Goal: Task Accomplishment & Management: Manage account settings

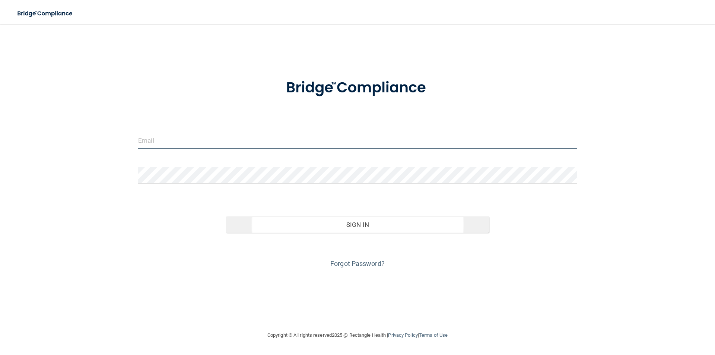
type input "[PERSON_NAME][EMAIL_ADDRESS][DOMAIN_NAME]"
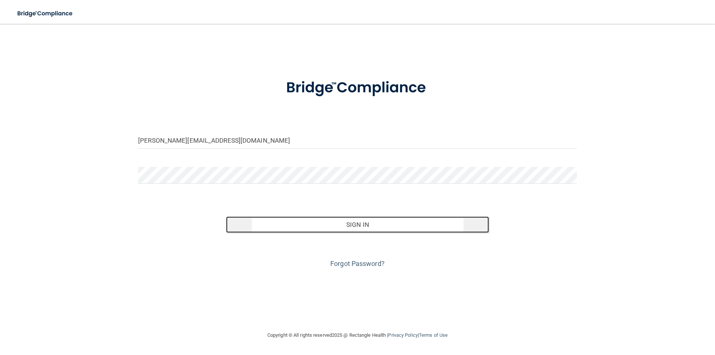
click at [385, 228] on button "Sign In" at bounding box center [357, 224] width 263 height 16
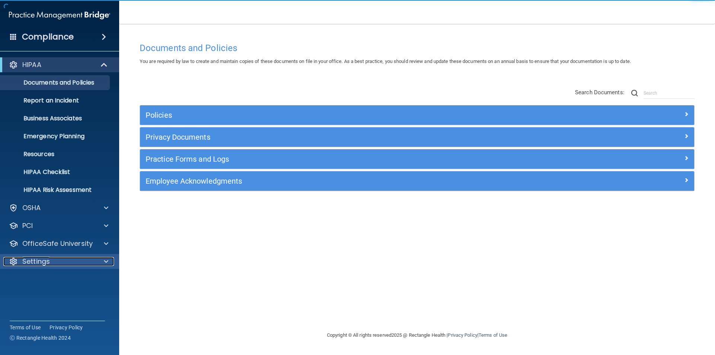
click at [77, 263] on div "Settings" at bounding box center [49, 261] width 92 height 9
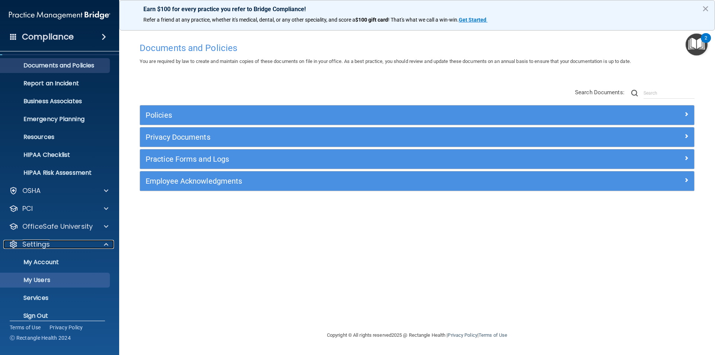
scroll to position [26, 0]
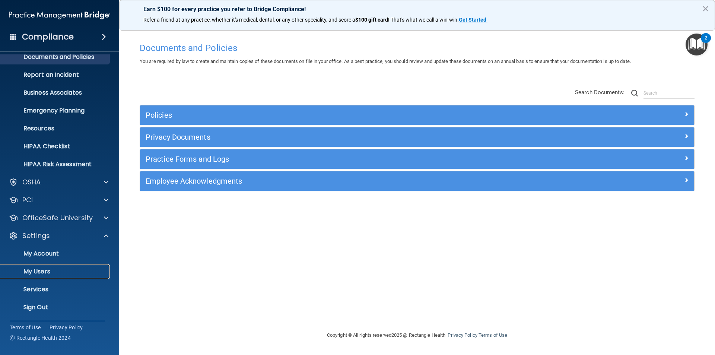
click at [48, 272] on p "My Users" at bounding box center [56, 271] width 102 height 7
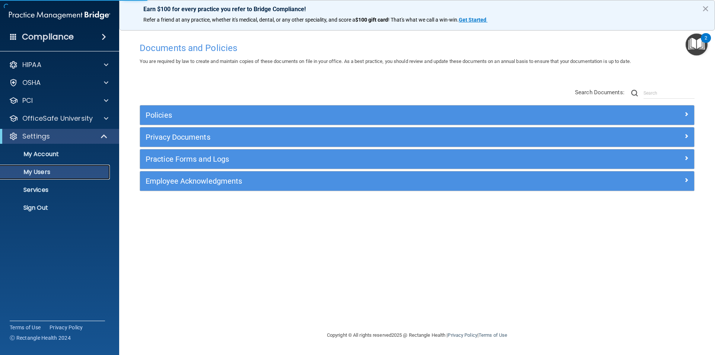
select select "20"
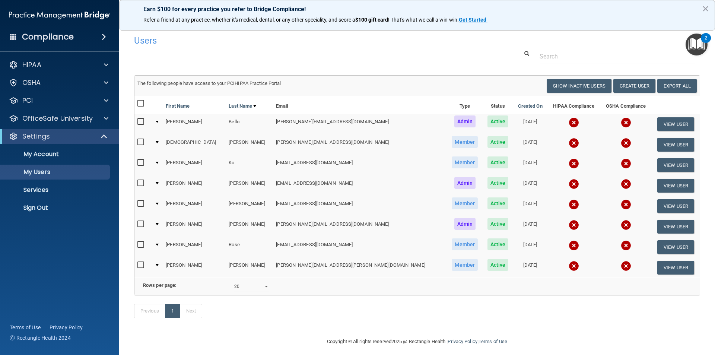
click at [141, 184] on input "checkbox" at bounding box center [141, 183] width 9 height 6
checkbox input "true"
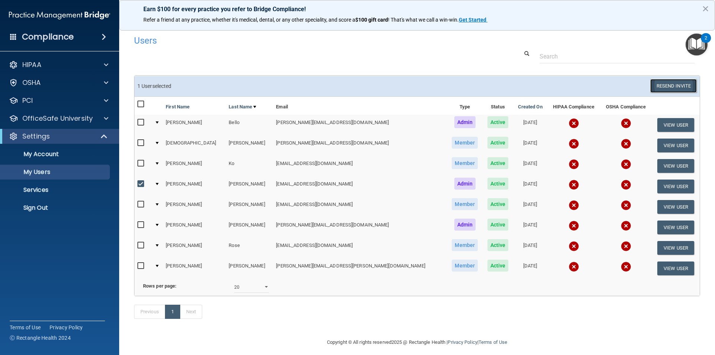
click at [676, 86] on button "Resend Invite" at bounding box center [674, 86] width 47 height 14
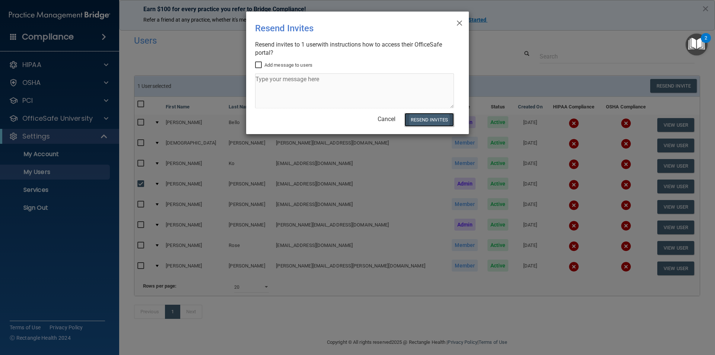
click at [441, 120] on button "Resend Invites" at bounding box center [430, 120] width 50 height 14
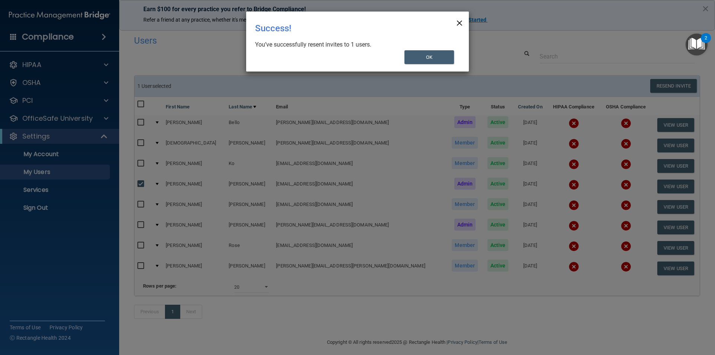
click at [456, 22] on span "×" at bounding box center [459, 22] width 7 height 15
